Goal: Information Seeking & Learning: Find specific fact

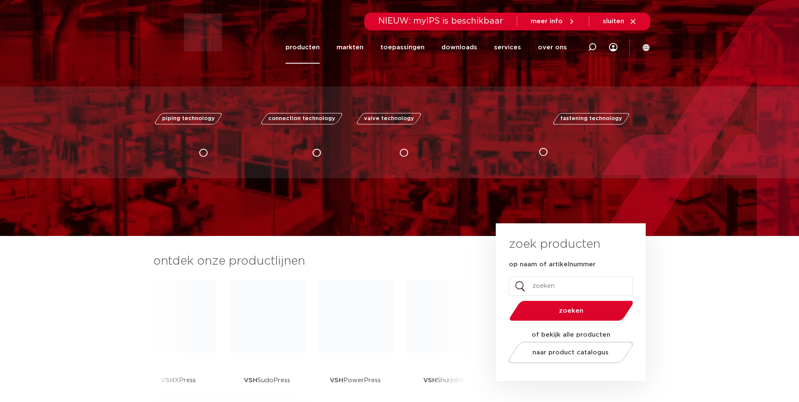
click at [317, 45] on link "producten" at bounding box center [303, 47] width 34 height 32
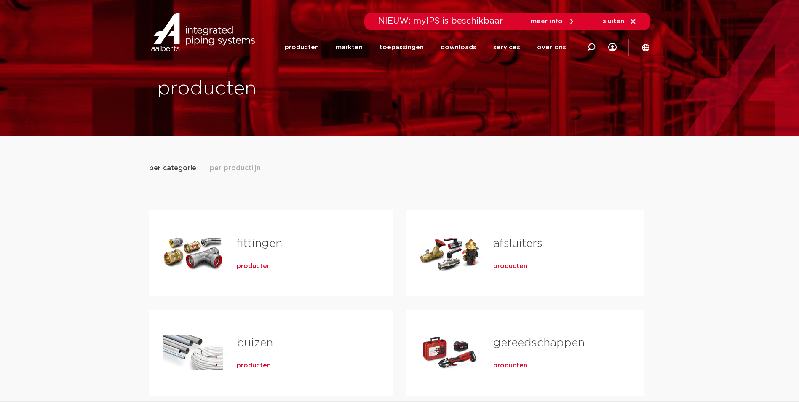
click at [260, 239] on link "fittingen" at bounding box center [260, 243] width 46 height 11
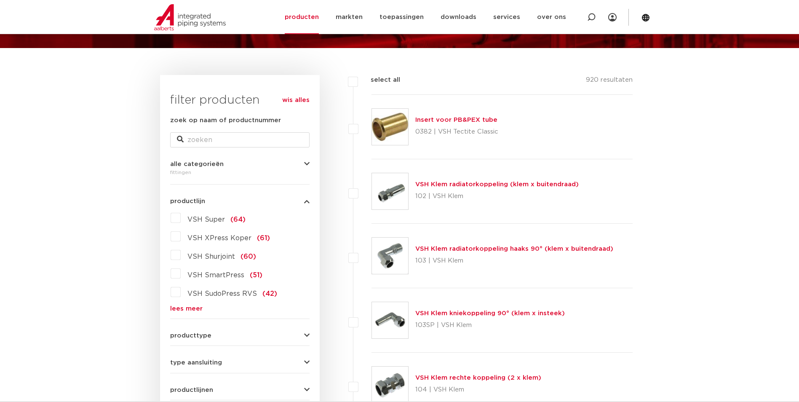
scroll to position [84, 0]
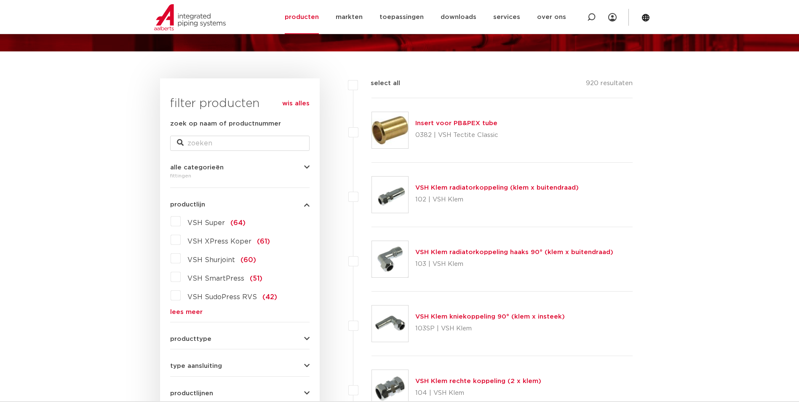
click at [216, 243] on span "VSH XPress Koper" at bounding box center [220, 241] width 64 height 7
click at [0, 0] on input "VSH XPress Koper (61)" at bounding box center [0, 0] width 0 height 0
click at [214, 240] on span "VSH XPress Koper" at bounding box center [220, 241] width 64 height 7
click at [0, 0] on input "VSH XPress Koper (61)" at bounding box center [0, 0] width 0 height 0
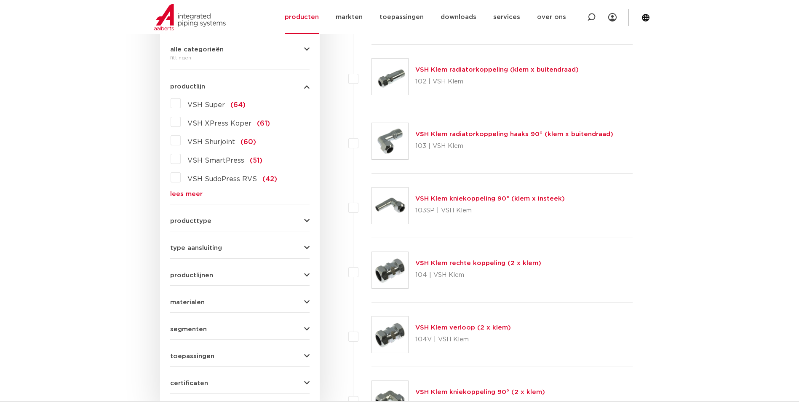
click at [185, 196] on link "lees meer" at bounding box center [239, 194] width 139 height 6
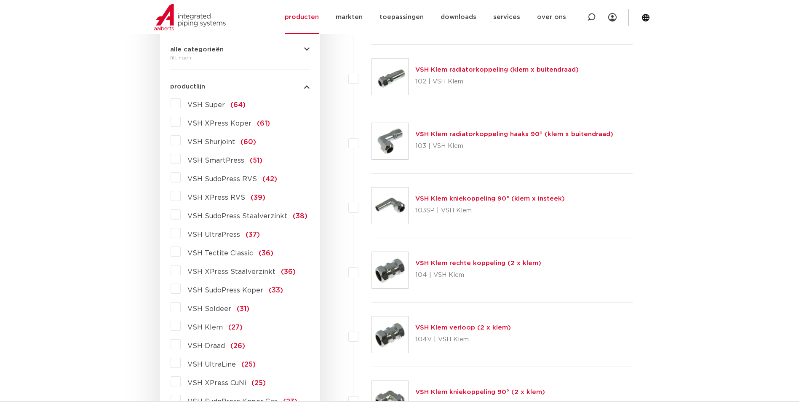
click at [218, 273] on span "VSH XPress Staalverzinkt" at bounding box center [232, 271] width 88 height 7
click at [0, 0] on input "VSH XPress Staalverzinkt (36)" at bounding box center [0, 0] width 0 height 0
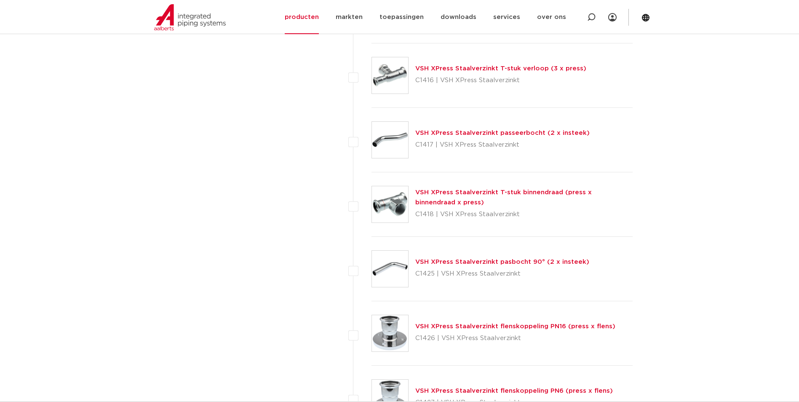
scroll to position [1045, 0]
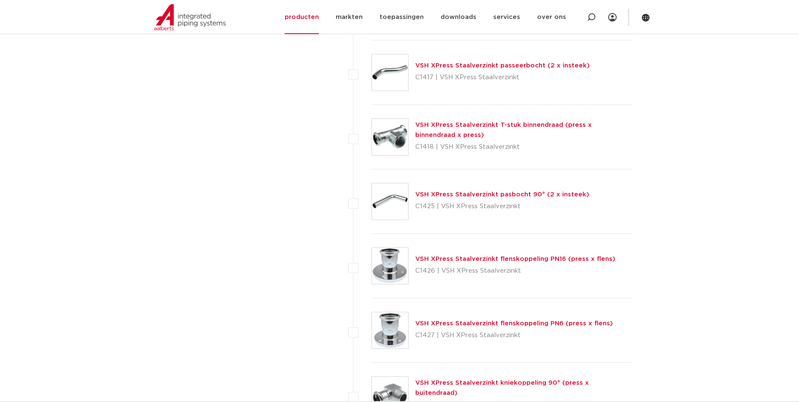
click at [468, 123] on link "VSH XPress Staalverzinkt T-stuk binnendraad (press x binnendraad x press)" at bounding box center [503, 130] width 177 height 16
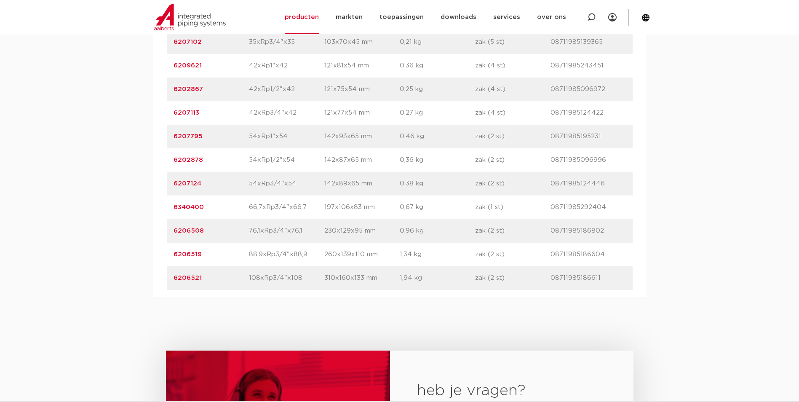
scroll to position [885, 0]
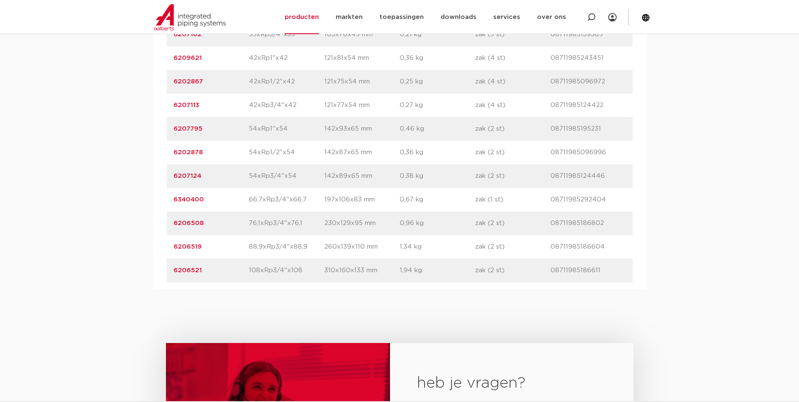
click at [185, 226] on link "6206508" at bounding box center [189, 223] width 30 height 6
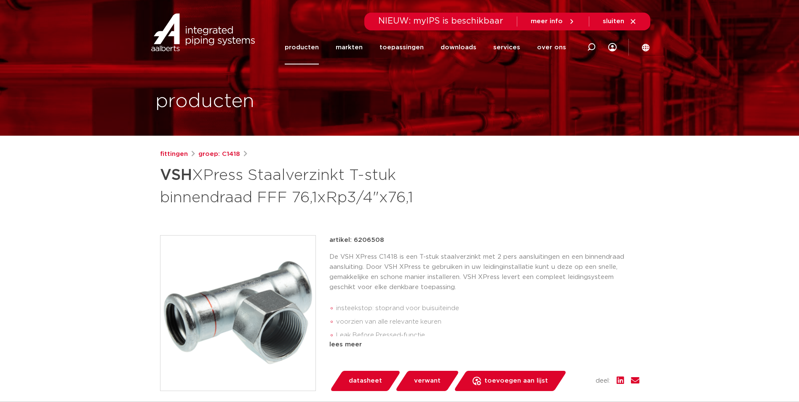
drag, startPoint x: 386, startPoint y: 241, endPoint x: 352, endPoint y: 242, distance: 33.7
click at [352, 242] on div "artikel: 6206508" at bounding box center [485, 240] width 310 height 10
copy p "6206508"
